Goal: Task Accomplishment & Management: Complete application form

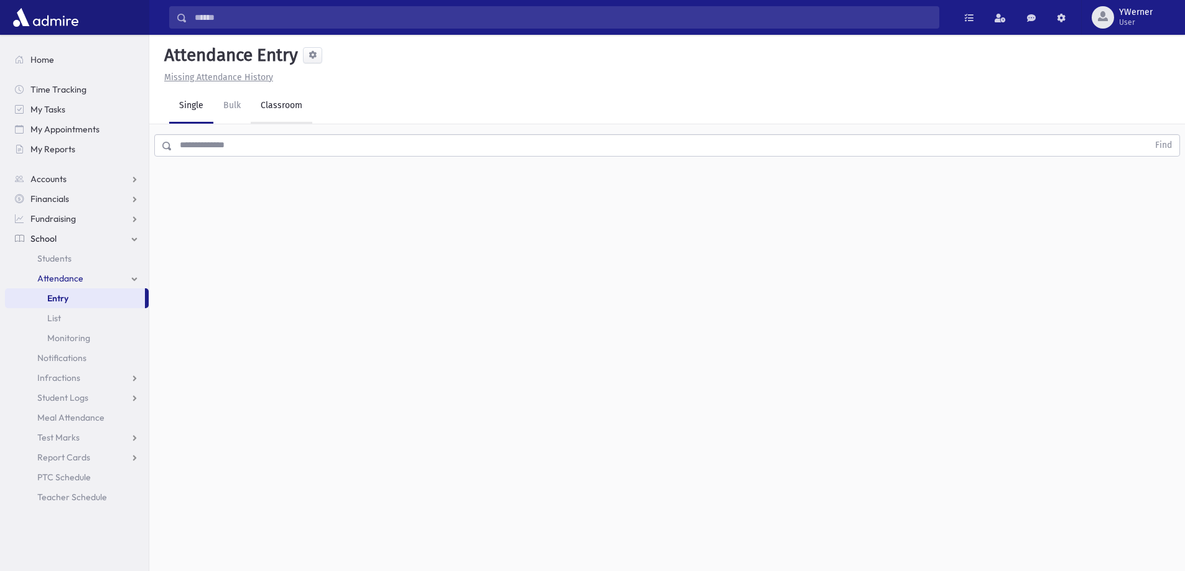
click at [269, 99] on link "Classroom" at bounding box center [282, 106] width 62 height 35
click at [325, 163] on div "--Select One--" at bounding box center [338, 160] width 123 height 13
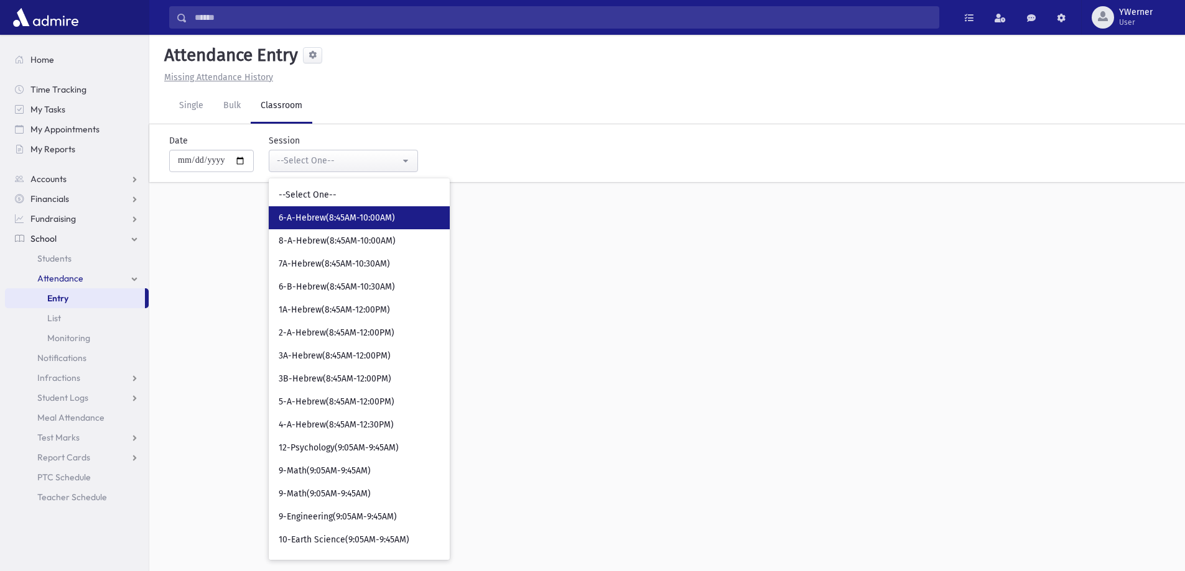
click at [325, 226] on link "6-A-Hebrew(8:45AM-10:00AM)" at bounding box center [359, 217] width 181 height 23
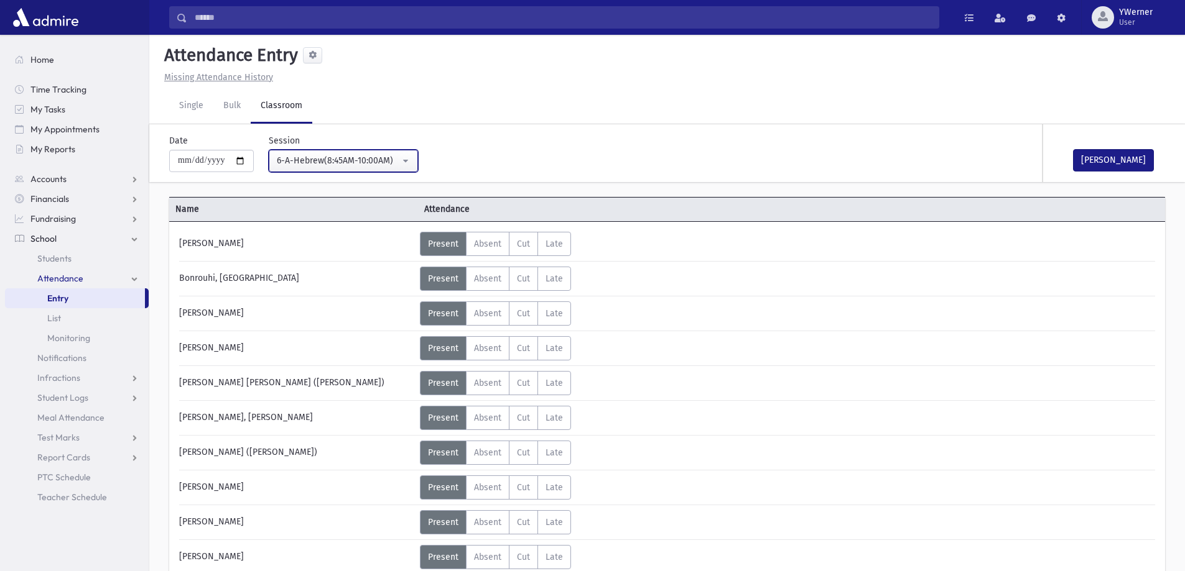
click at [352, 153] on button "6-A-Hebrew(8:45AM-10:00AM)" at bounding box center [343, 161] width 149 height 22
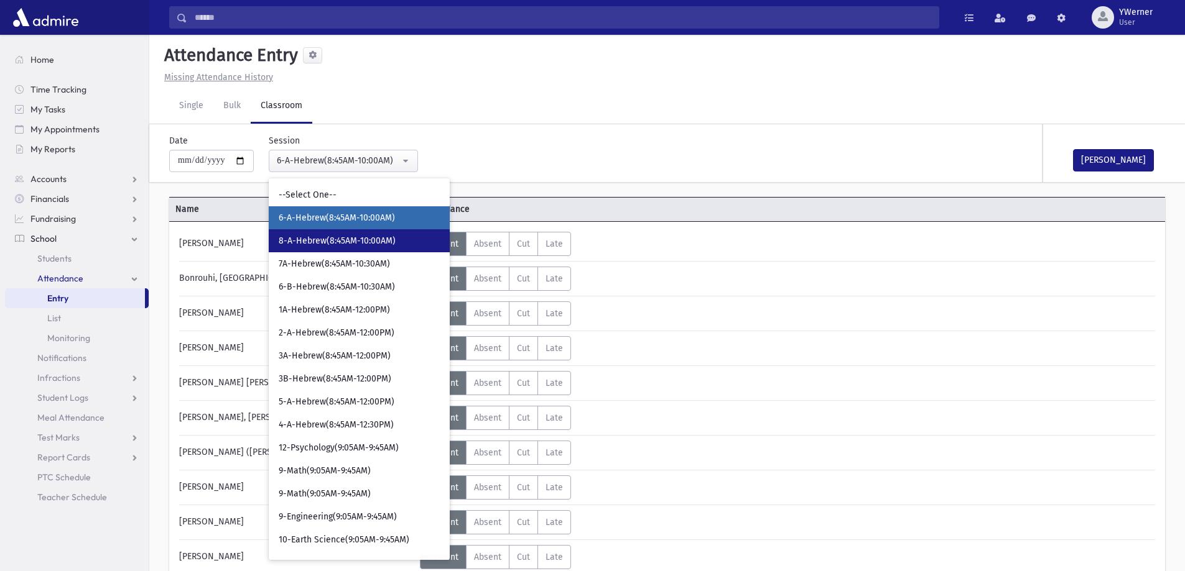
click at [327, 239] on span "8-A-Hebrew(8:45AM-10:00AM)" at bounding box center [337, 241] width 117 height 12
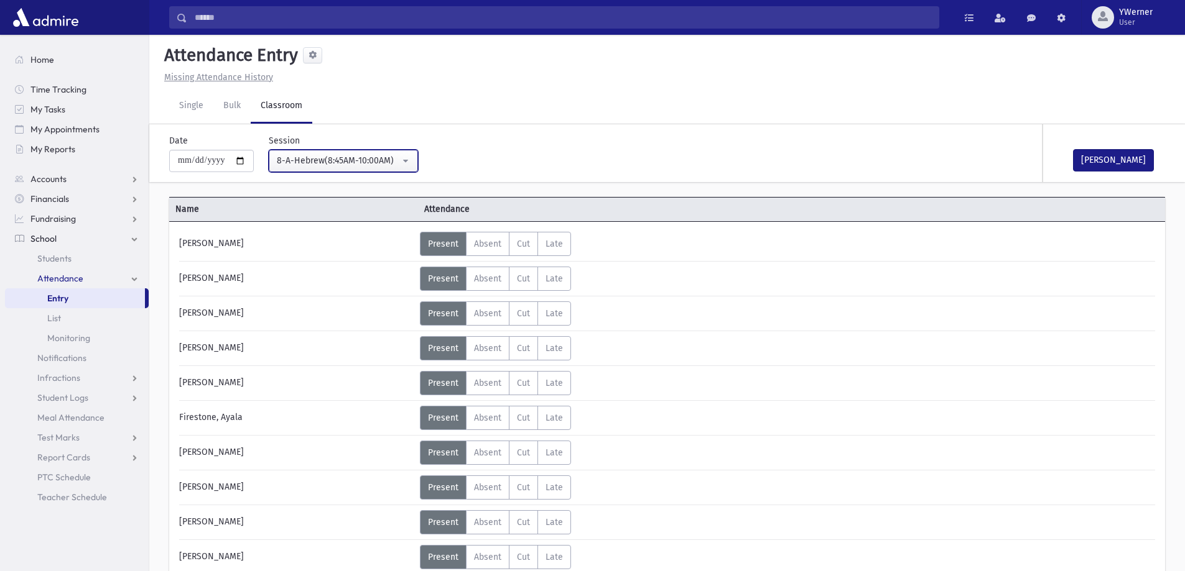
click at [330, 162] on div "8-A-Hebrew(8:45AM-10:00AM)" at bounding box center [338, 160] width 123 height 13
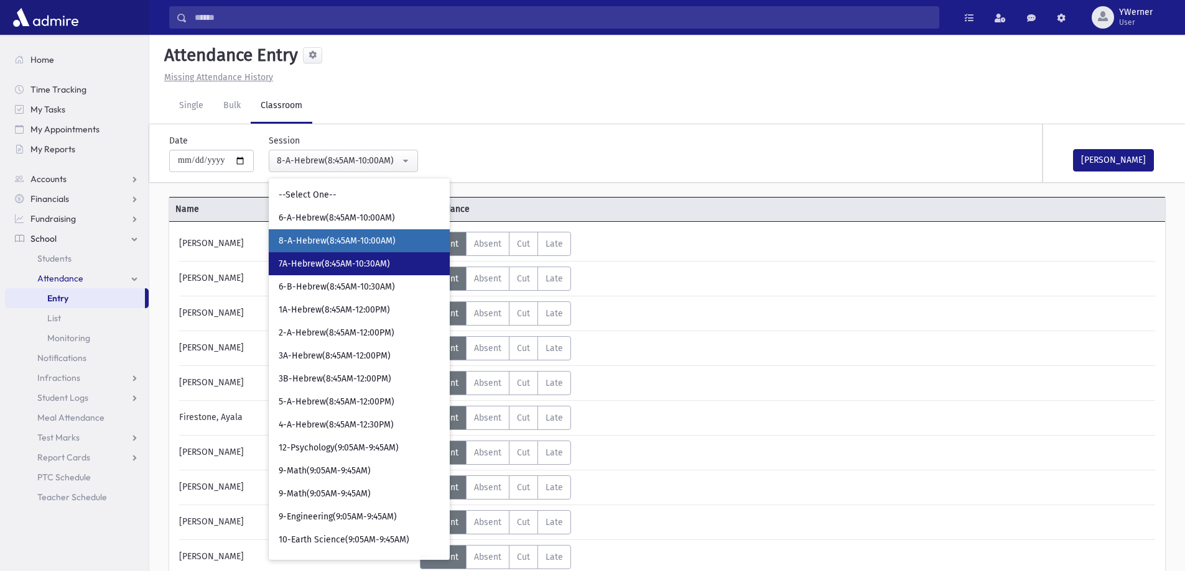
click at [334, 266] on span "7A-Hebrew(8:45AM-10:30AM)" at bounding box center [334, 264] width 111 height 12
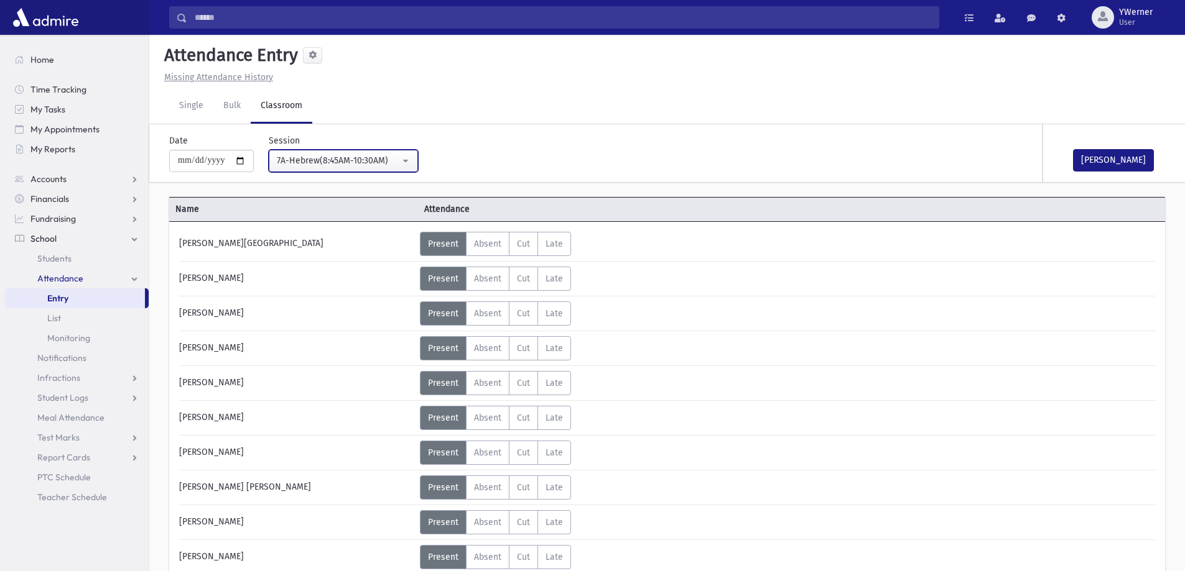
click at [347, 159] on div "7A-Hebrew(8:45AM-10:30AM)" at bounding box center [338, 160] width 123 height 13
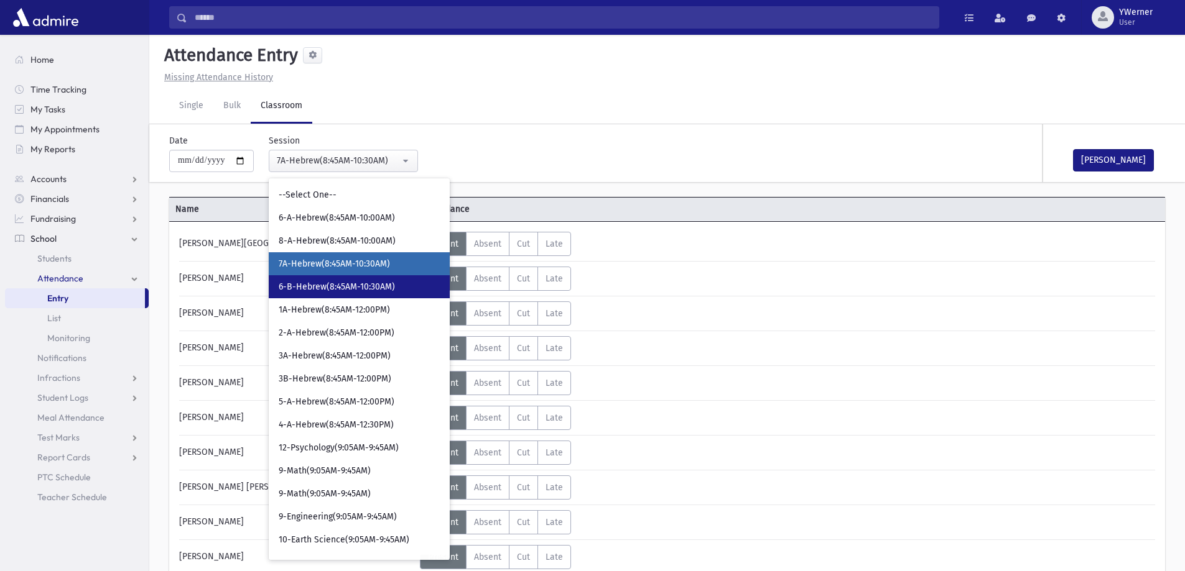
click at [338, 284] on span "6-B-Hebrew(8:45AM-10:30AM)" at bounding box center [337, 287] width 116 height 12
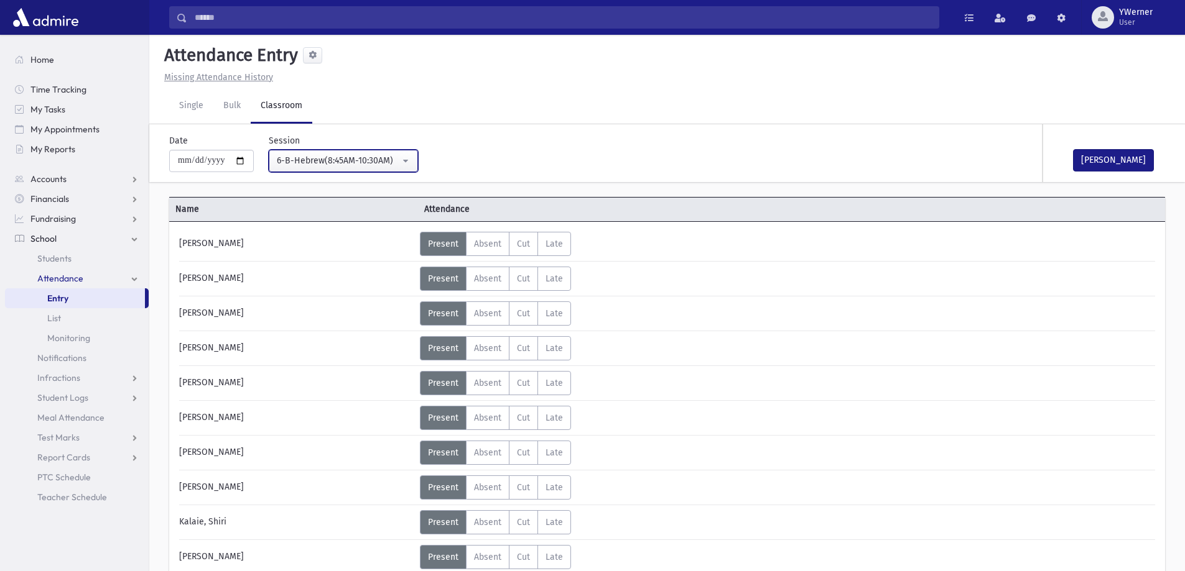
click at [315, 158] on div "6-B-Hebrew(8:45AM-10:30AM)" at bounding box center [338, 160] width 123 height 13
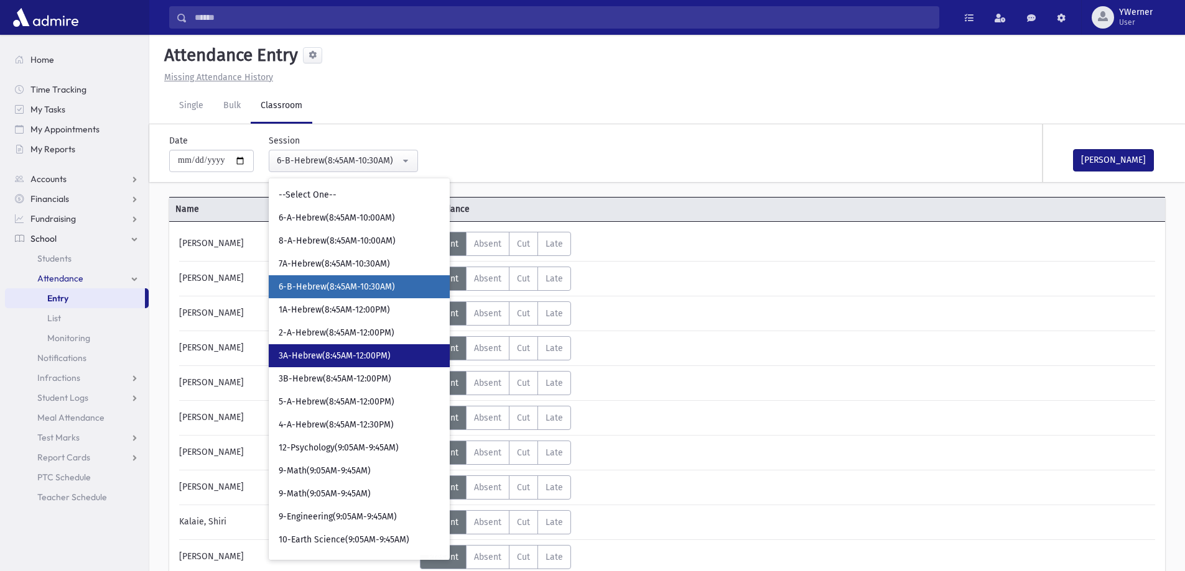
click at [346, 357] on span "3A-Hebrew(8:45AM-12:00PM)" at bounding box center [335, 356] width 112 height 12
select select "****"
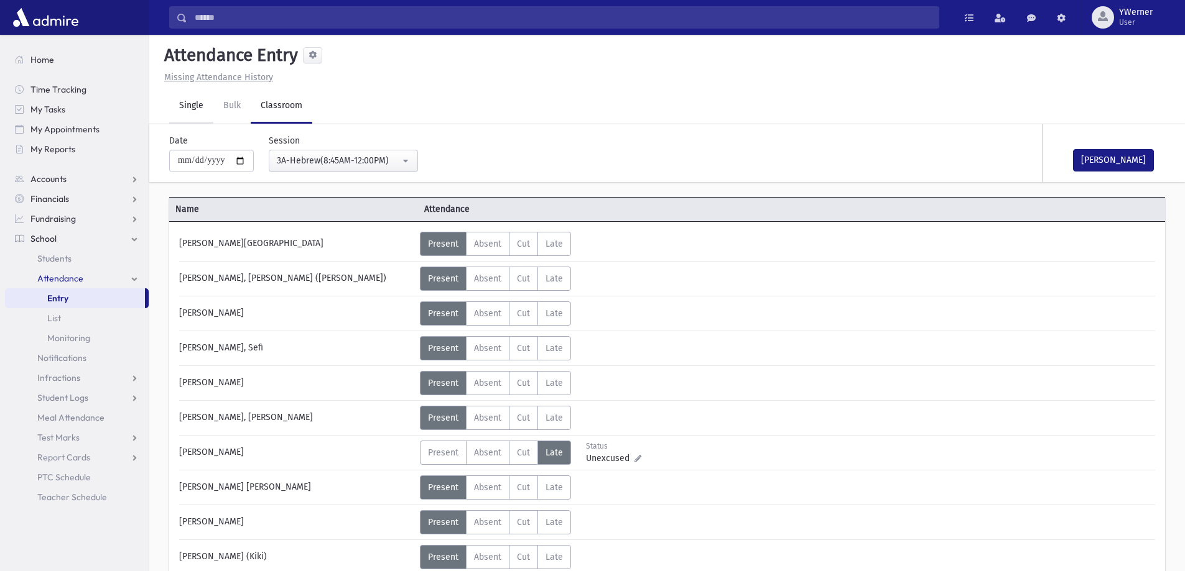
click at [193, 95] on link "Single" at bounding box center [191, 106] width 44 height 35
